Goal: Transaction & Acquisition: Purchase product/service

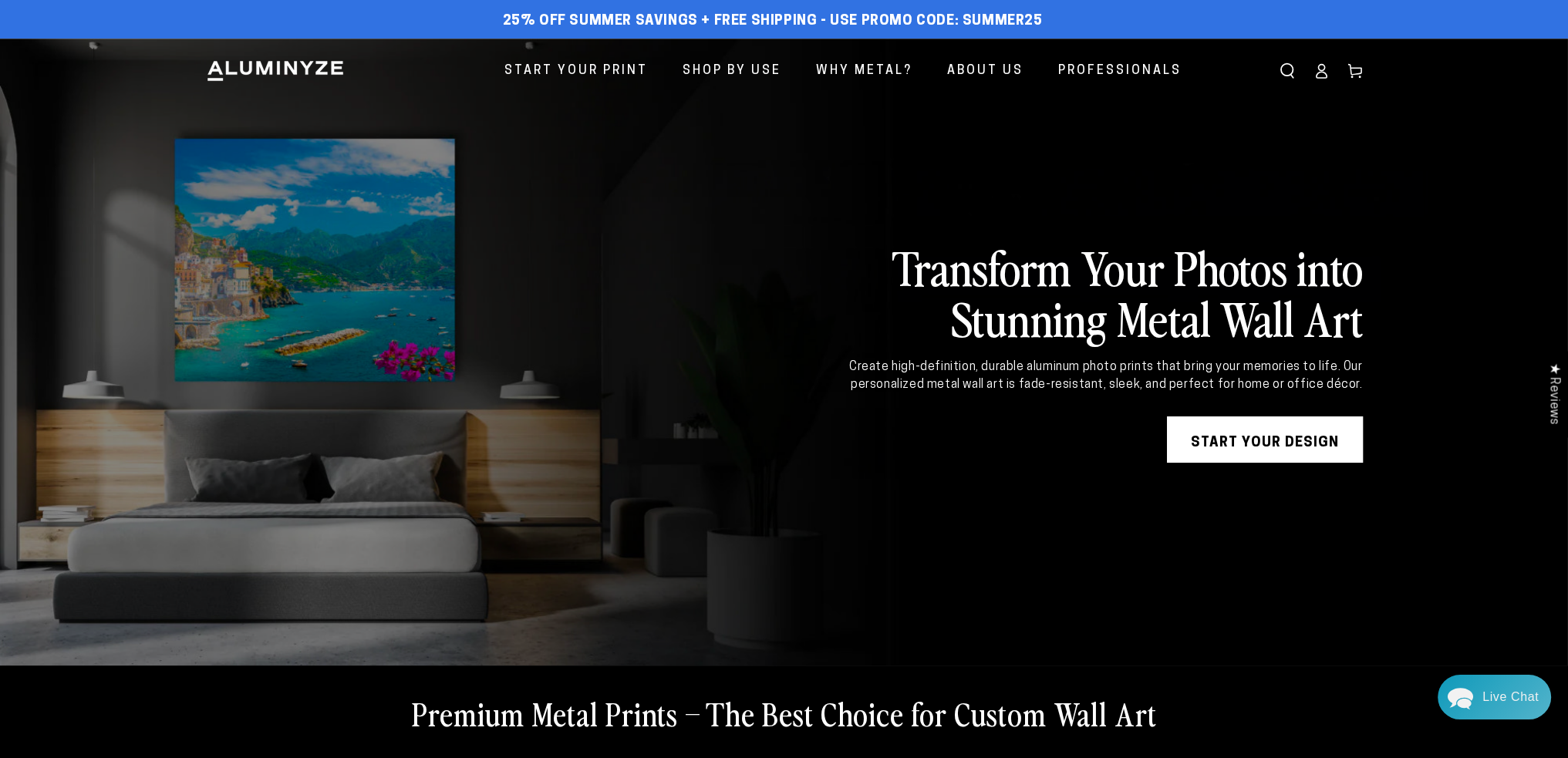
click at [1326, 71] on icon at bounding box center [1320, 71] width 15 height 15
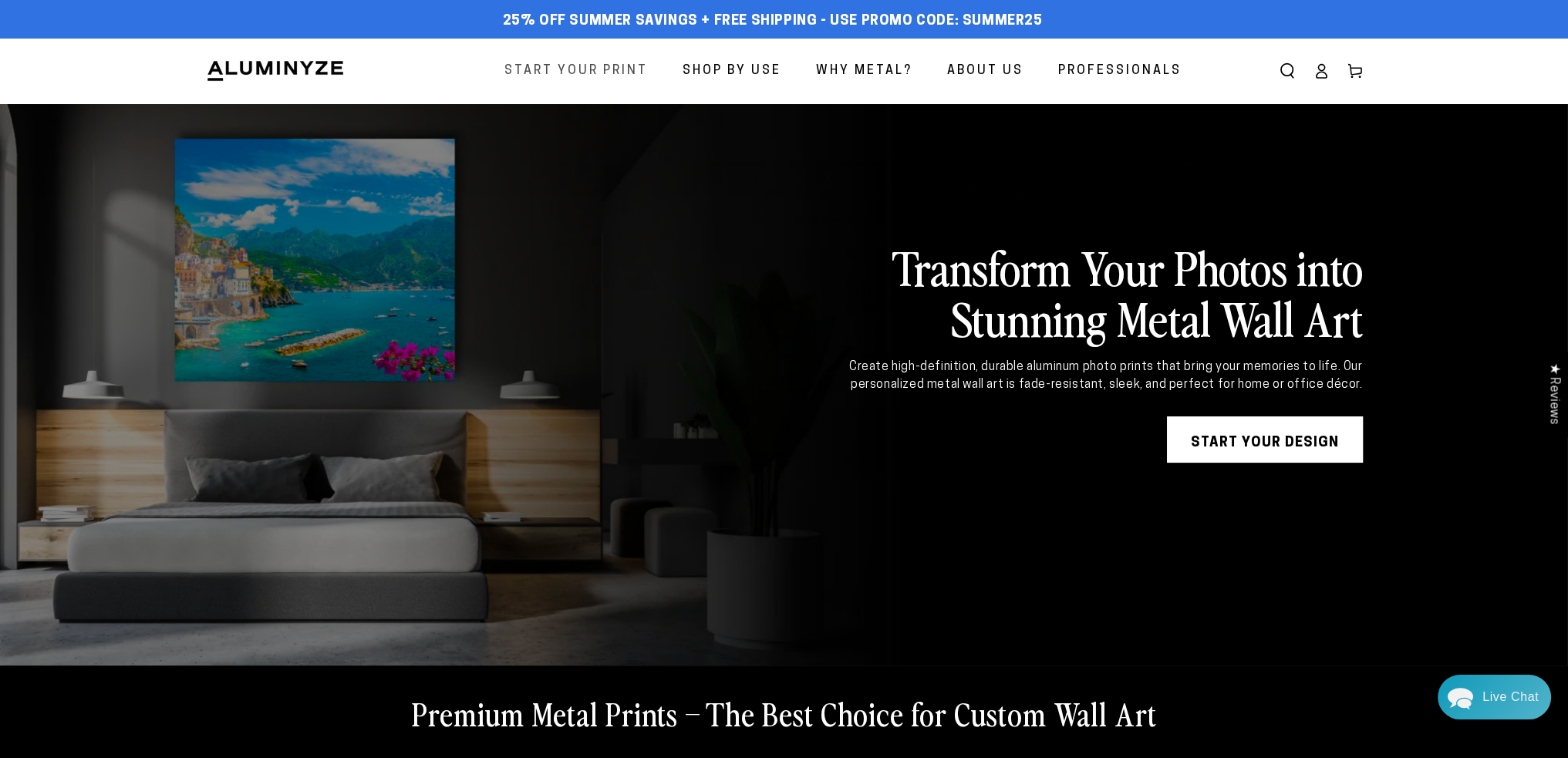
click at [580, 71] on span "Start Your Print" at bounding box center [576, 71] width 144 height 22
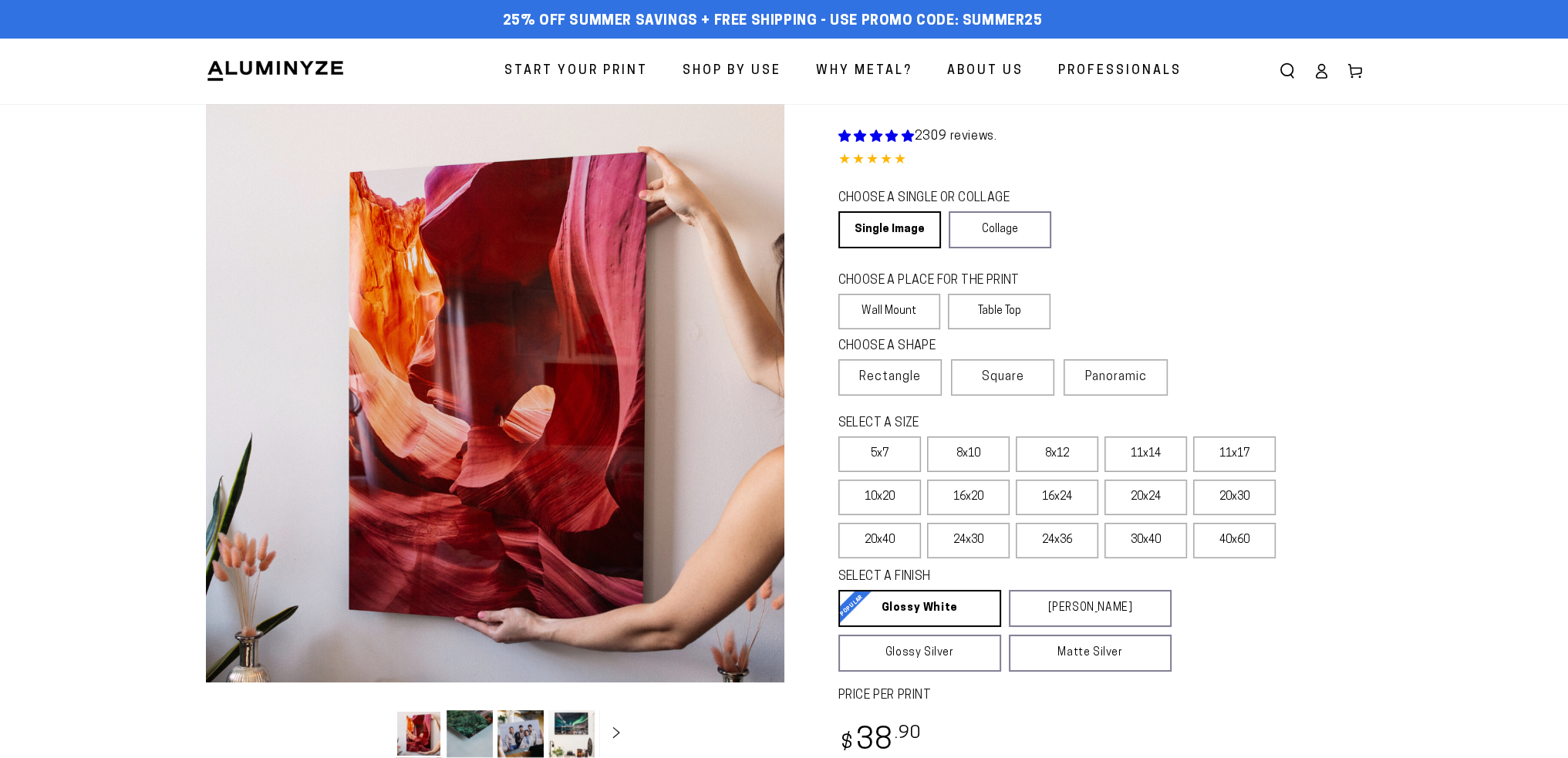
select select "**********"
click at [1012, 311] on label "Table Top" at bounding box center [999, 311] width 102 height 35
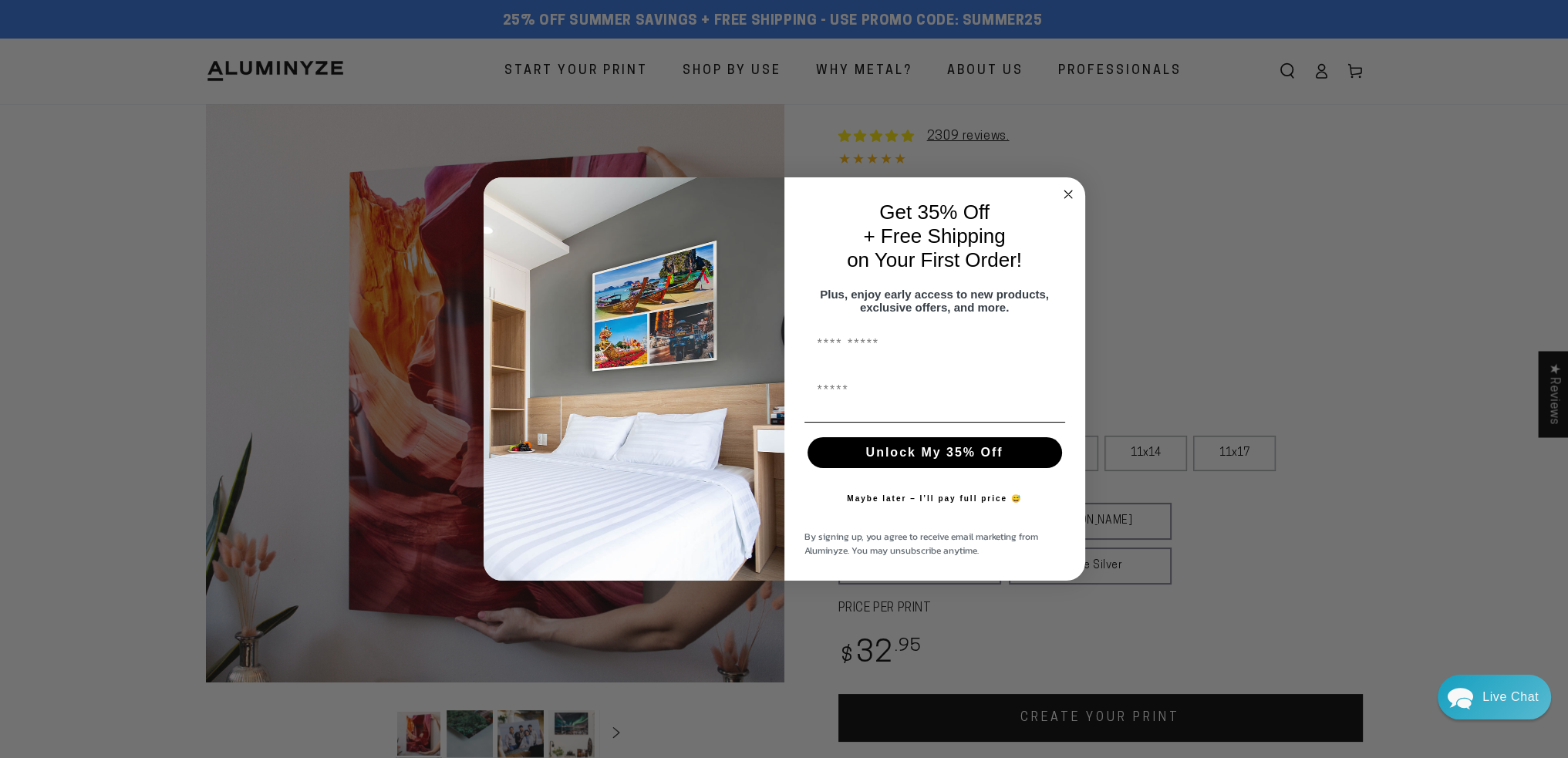
click at [1065, 455] on div "Unlock My 35% Off" at bounding box center [935, 452] width 270 height 46
click at [1070, 185] on circle "Close dialog" at bounding box center [1068, 194] width 18 height 18
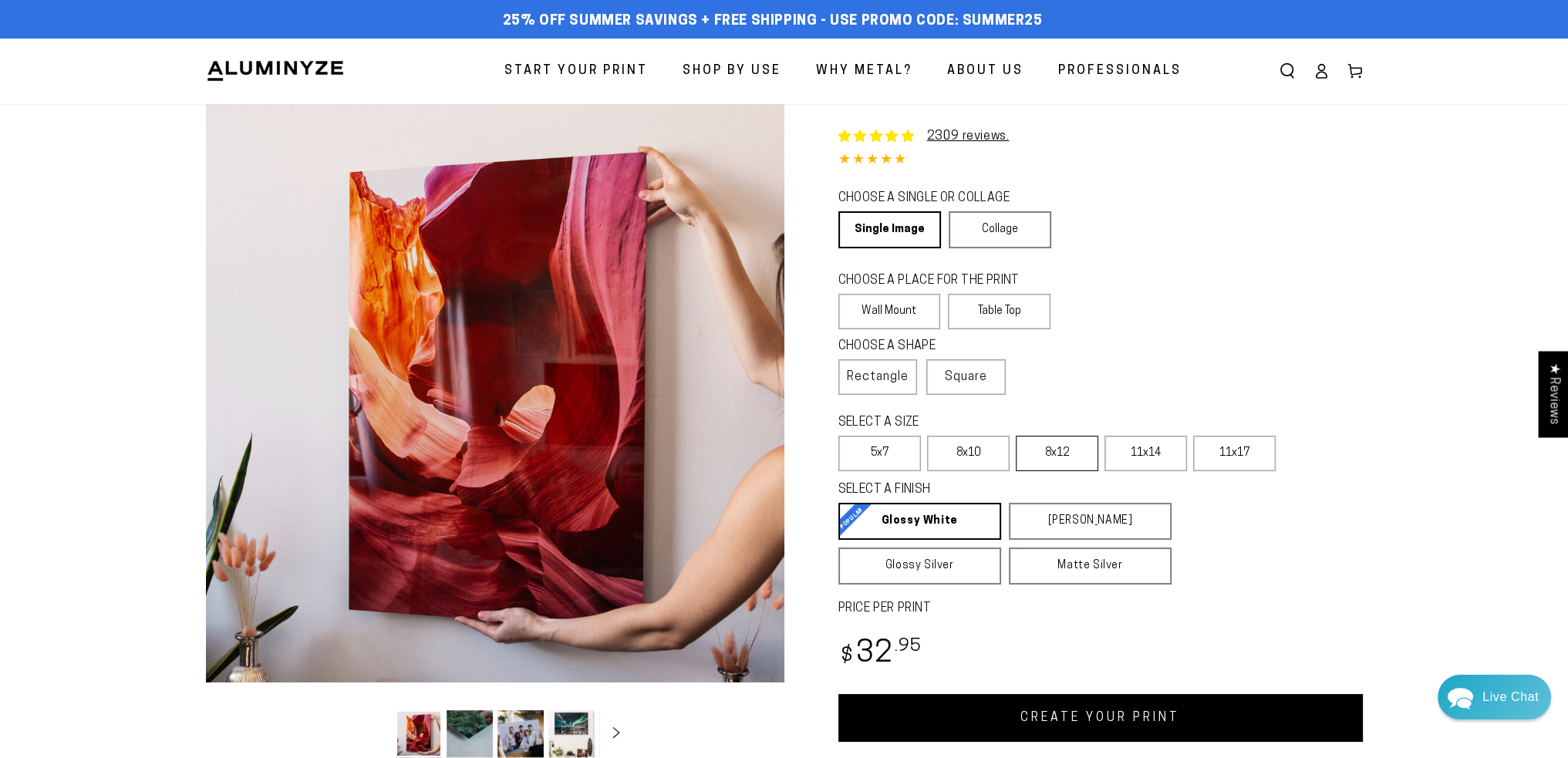
click at [1046, 449] on label "8x12" at bounding box center [1057, 453] width 83 height 35
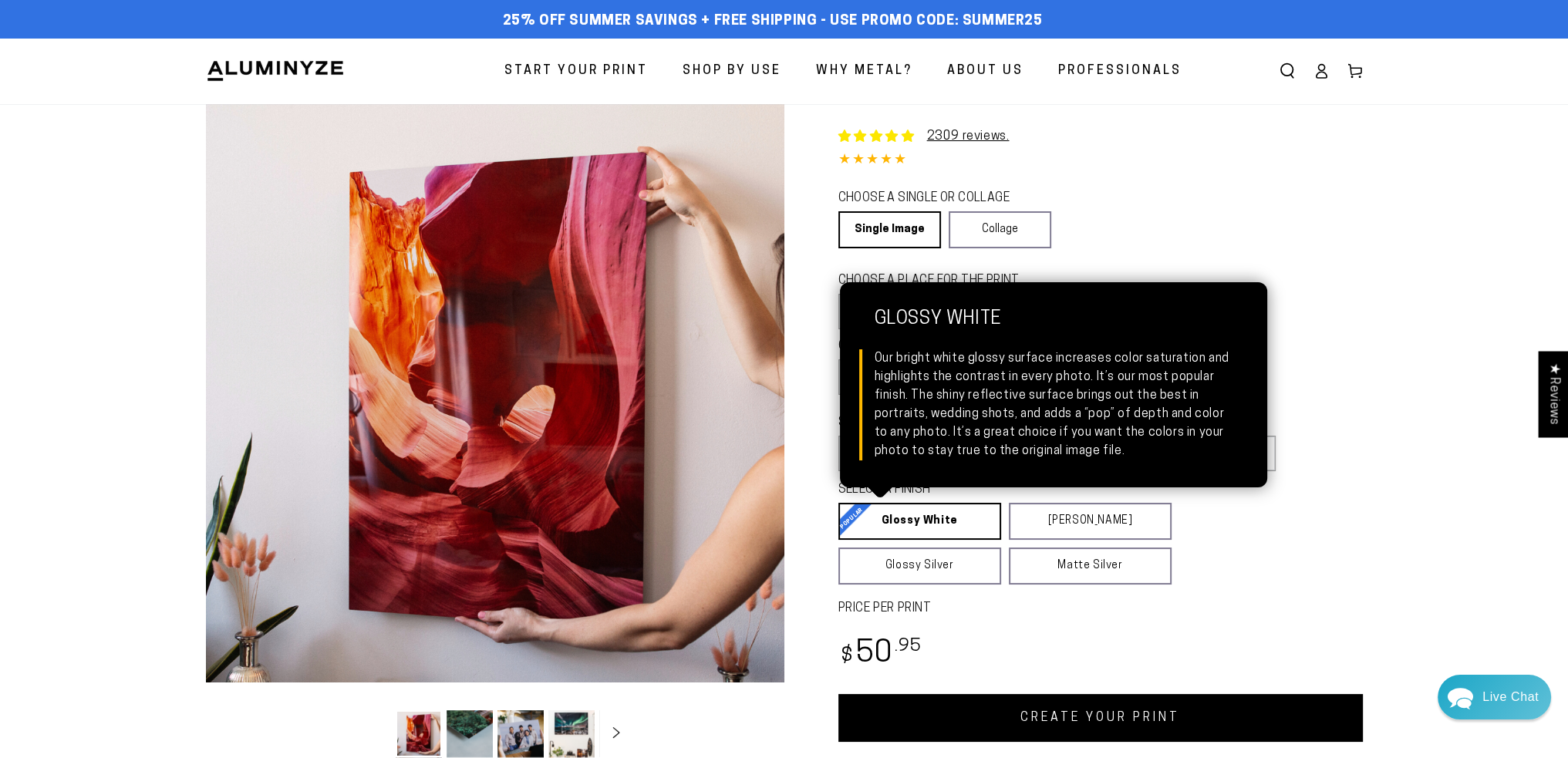
click at [865, 514] on link "Glossy White Glossy White Our bright white glossy surface increases color satur…" at bounding box center [920, 521] width 163 height 37
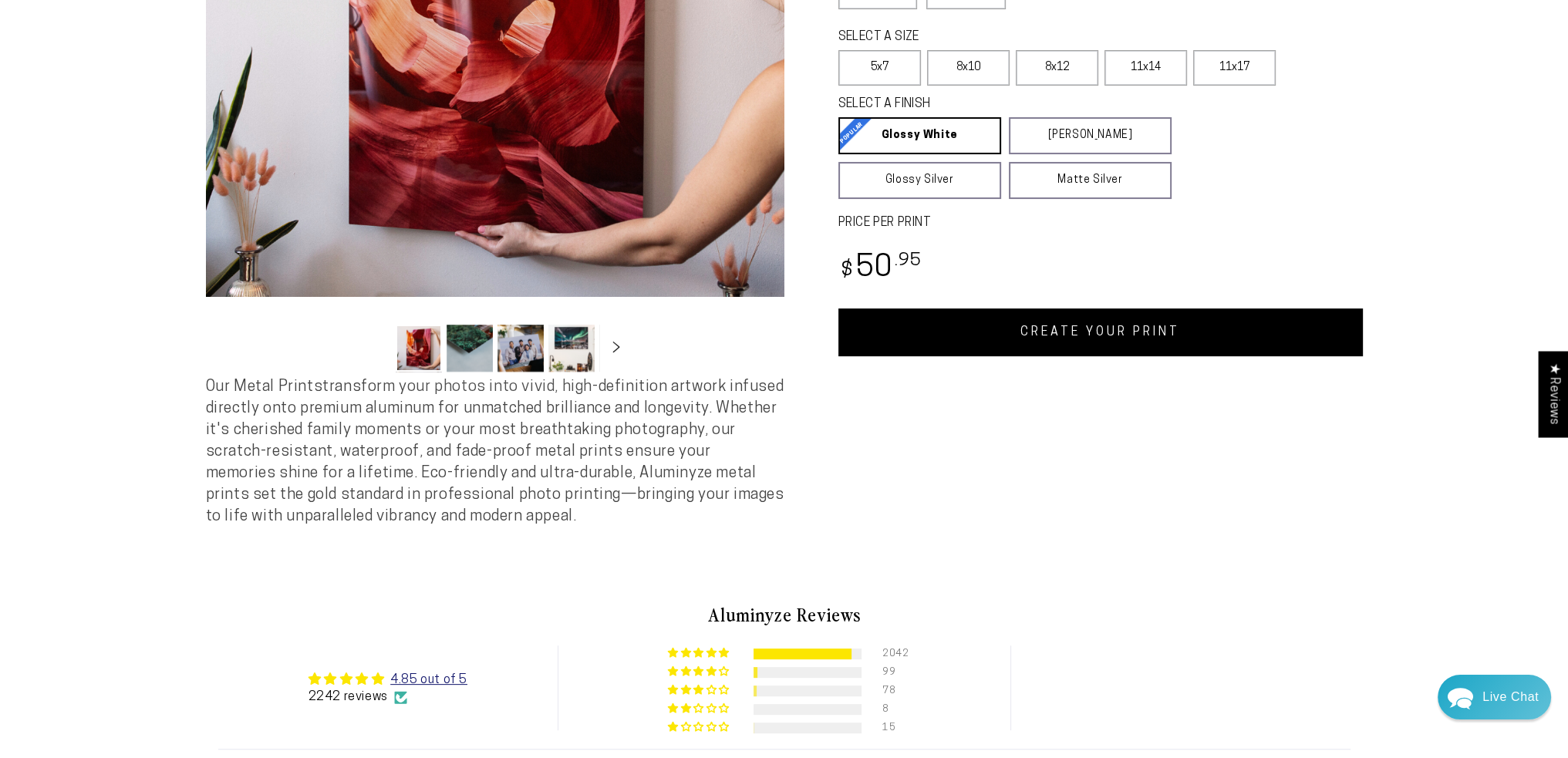
scroll to position [463, 0]
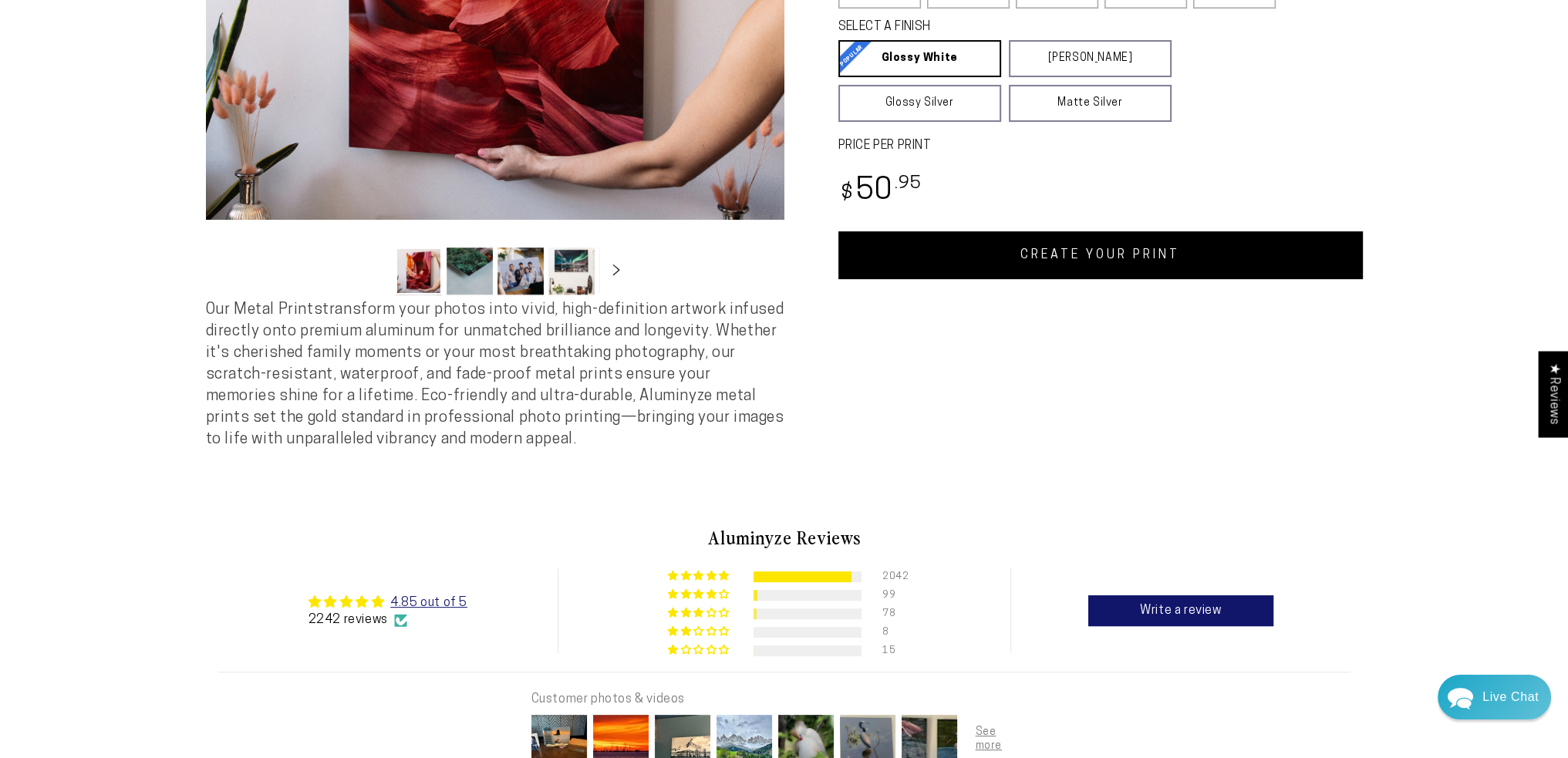
click at [1028, 258] on link "CREATE YOUR PRINT" at bounding box center [1101, 255] width 525 height 48
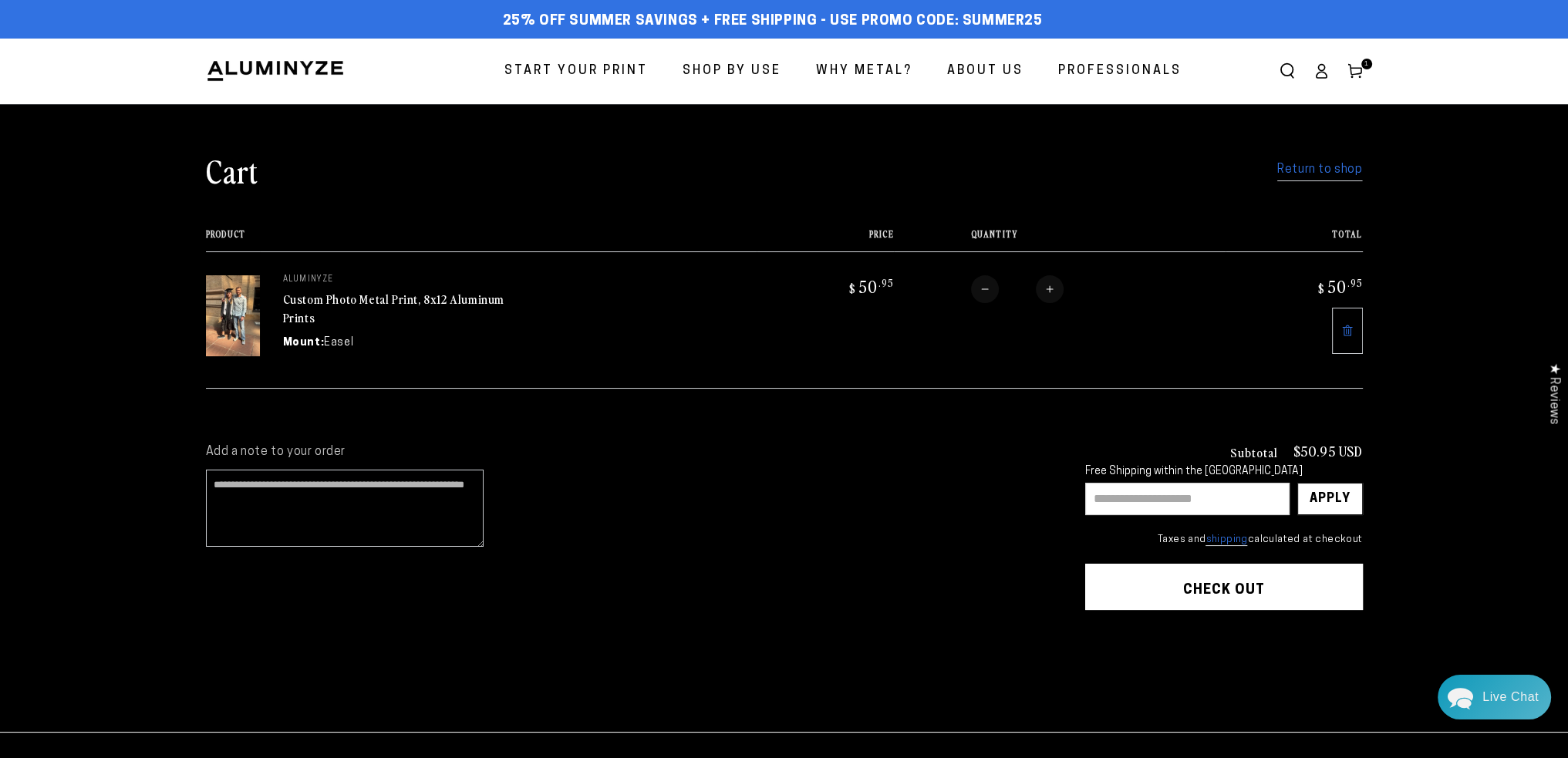
click at [1236, 579] on button "Check out" at bounding box center [1223, 586] width 278 height 46
